Goal: Information Seeking & Learning: Check status

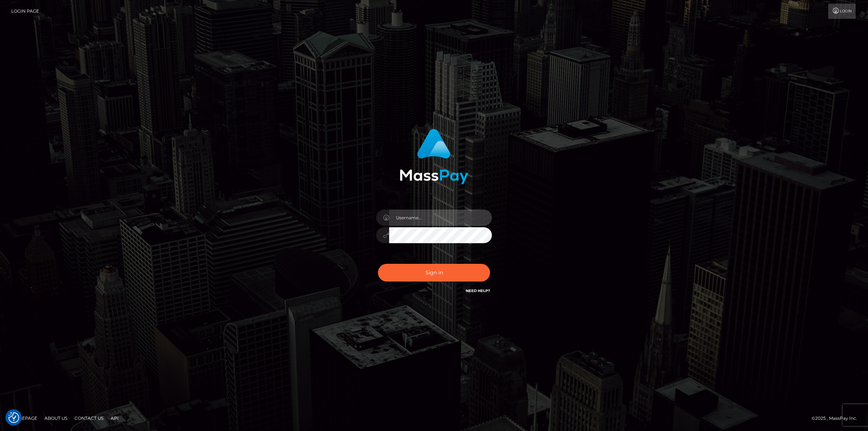
click at [430, 220] on input "text" at bounding box center [440, 217] width 103 height 16
type input "jsmith"
click at [378, 264] on button "Sign in" at bounding box center [434, 273] width 112 height 18
checkbox input "true"
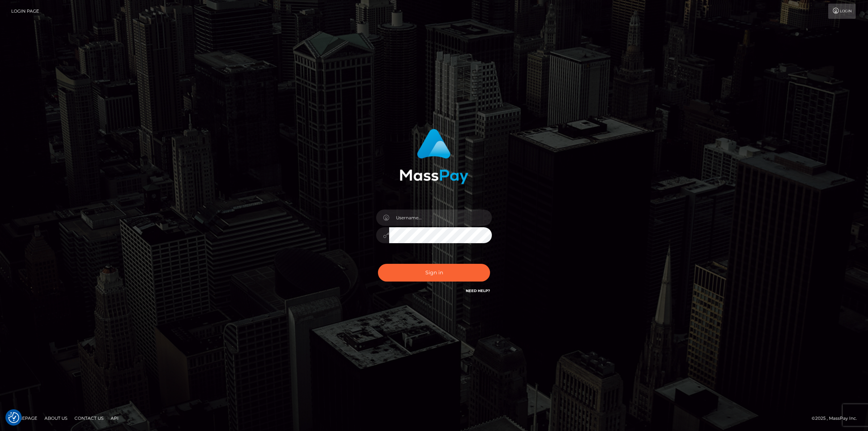
checkbox input "true"
click at [435, 216] on input "text" at bounding box center [440, 217] width 103 height 16
type input "jsmith"
click at [378, 264] on button "Sign in" at bounding box center [434, 273] width 112 height 18
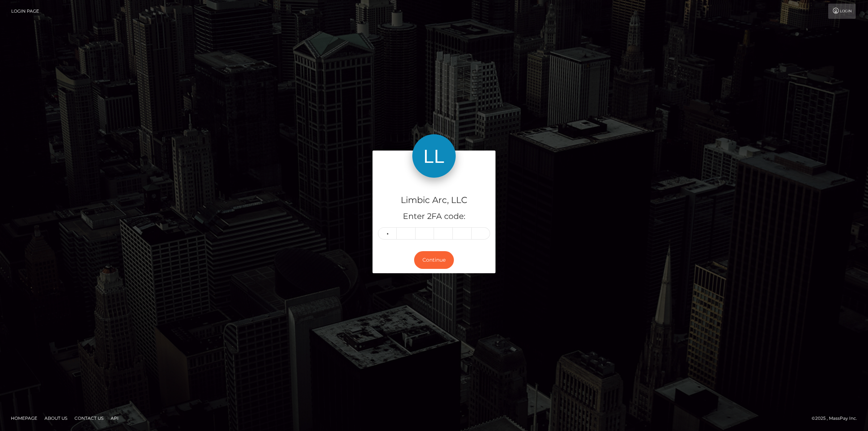
type input "8"
type input "9"
type input "6"
type input "0"
type input "4"
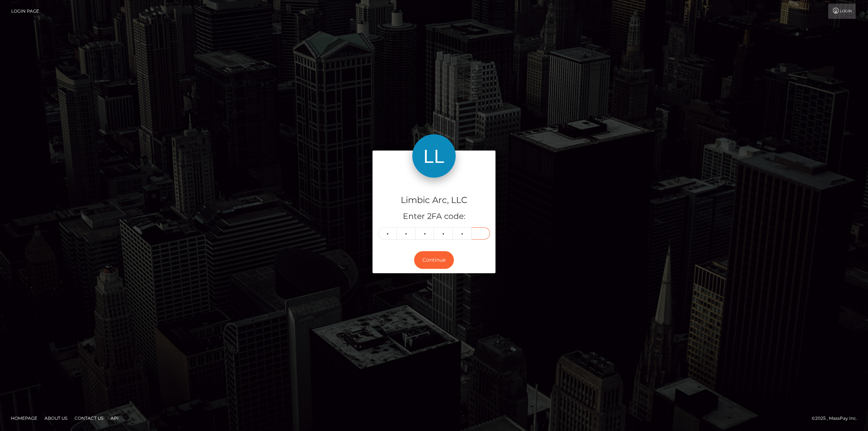
type input "7"
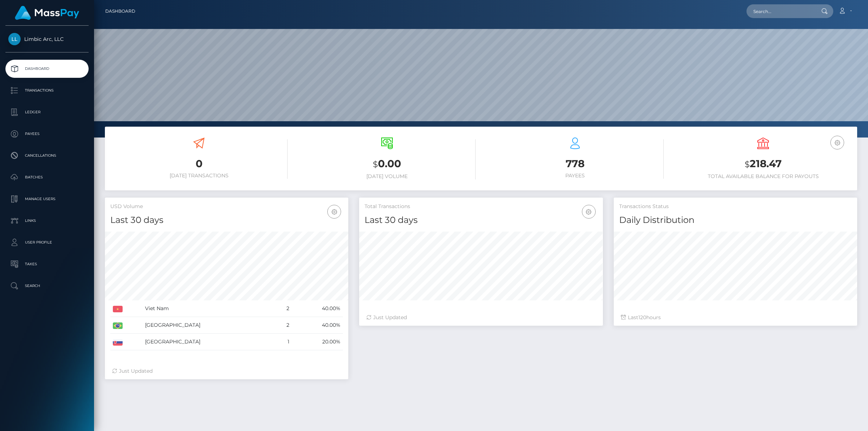
scroll to position [128, 243]
click at [35, 114] on p "Ledger" at bounding box center [46, 112] width 77 height 11
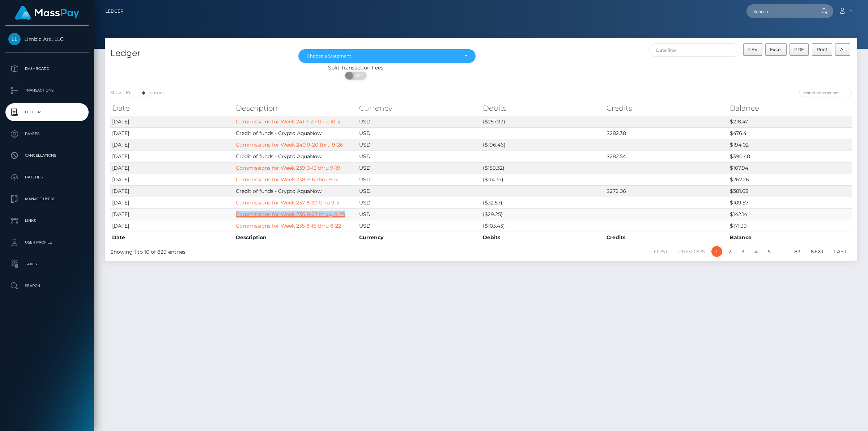
drag, startPoint x: 346, startPoint y: 214, endPoint x: 237, endPoint y: 216, distance: 108.9
click at [237, 216] on td "Commissions for Week 236 8-23 thruy 8-29" at bounding box center [296, 214] width 124 height 12
copy link "Commissions for Week 236 8-23 thruy 8-29"
drag, startPoint x: 346, startPoint y: 203, endPoint x: 236, endPoint y: 203, distance: 110.4
click at [236, 203] on td "Commissions for Week 237 8-30 thru 9-5" at bounding box center [296, 203] width 124 height 12
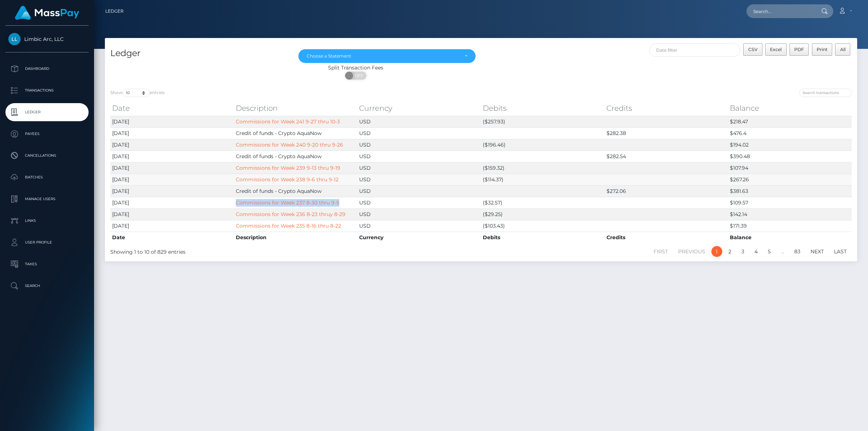
copy link "Commissions for Week 237 8-30 thru 9-5"
drag, startPoint x: 347, startPoint y: 179, endPoint x: 236, endPoint y: 179, distance: 111.4
click at [236, 179] on td "Commissions for Week 238 9-6 thru 9-12" at bounding box center [296, 180] width 124 height 12
copy link "Commissions for Week 238 9-6 thru 9-12"
drag, startPoint x: 348, startPoint y: 169, endPoint x: 237, endPoint y: 168, distance: 111.1
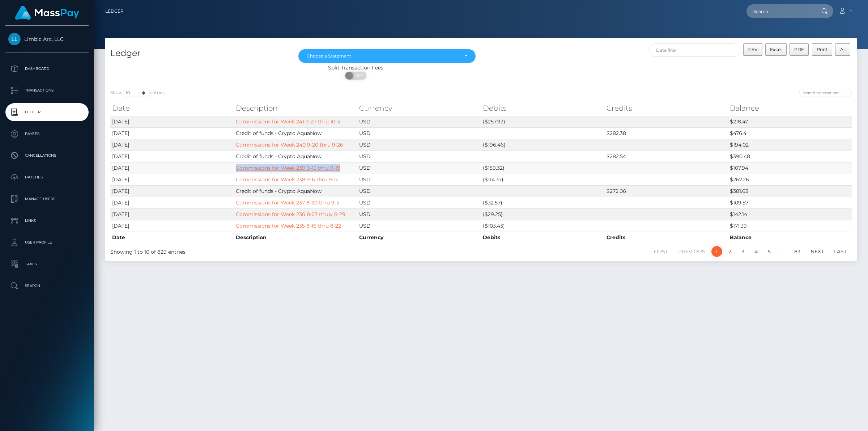
click at [237, 168] on td "Commissions for Week 239 9-13 thru 9-19" at bounding box center [296, 168] width 124 height 12
copy link "Commissions for Week 239 9-13 thru 9-19"
drag, startPoint x: 628, startPoint y: 193, endPoint x: 609, endPoint y: 193, distance: 19.5
click at [609, 193] on td "$272.06" at bounding box center [667, 191] width 124 height 12
copy td "272.06"
